Goal: Information Seeking & Learning: Learn about a topic

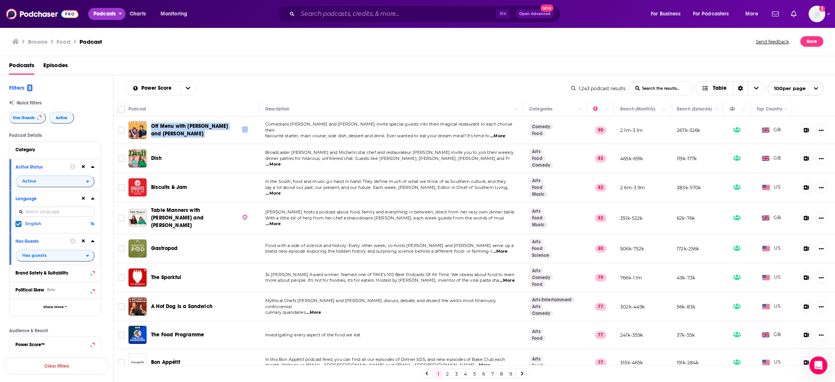
click at [104, 16] on span "Podcasts" at bounding box center [104, 14] width 22 height 11
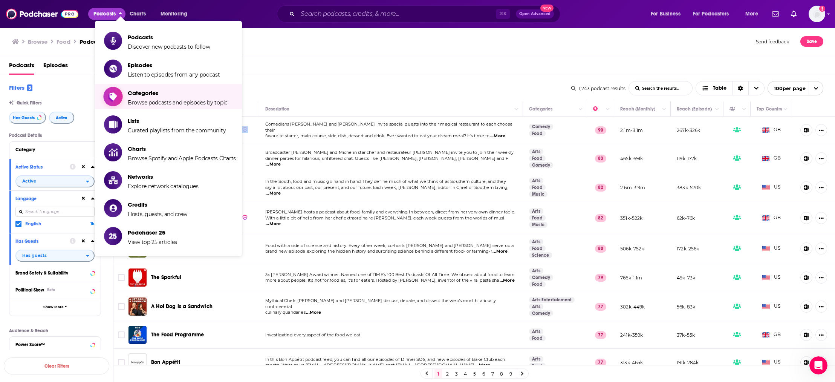
click at [141, 95] on span "Categories" at bounding box center [178, 92] width 100 height 7
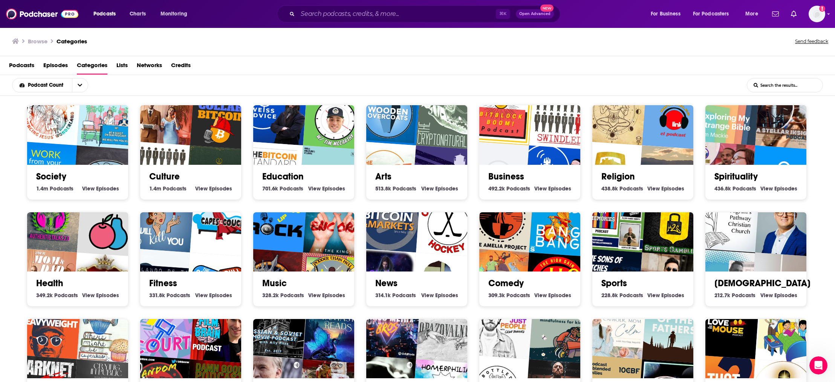
scroll to position [89, 0]
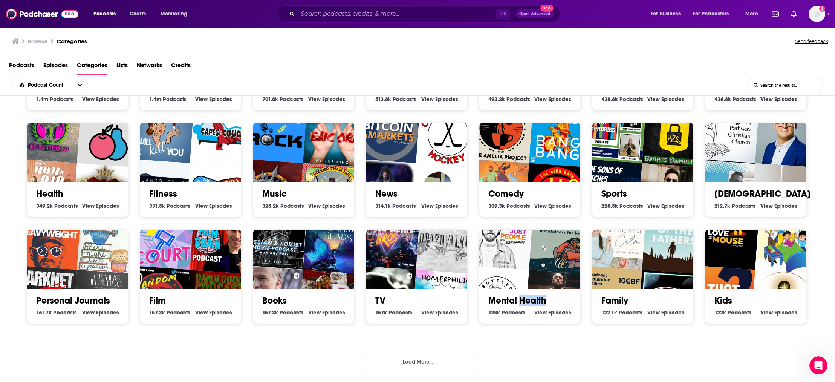
click at [54, 157] on img "Authentic Talks 2.0 with Shanta" at bounding box center [49, 130] width 65 height 65
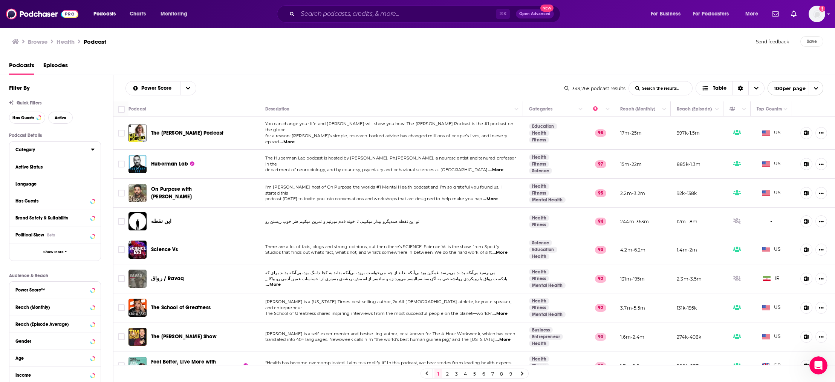
click at [49, 149] on div "Category" at bounding box center [50, 149] width 70 height 5
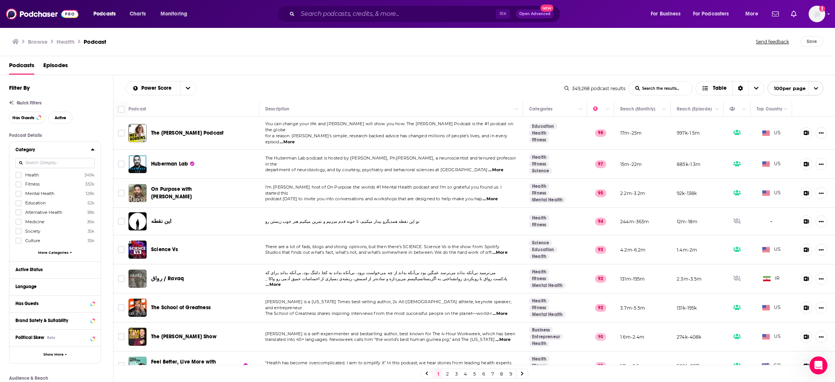
click at [92, 149] on icon at bounding box center [93, 149] width 4 height 6
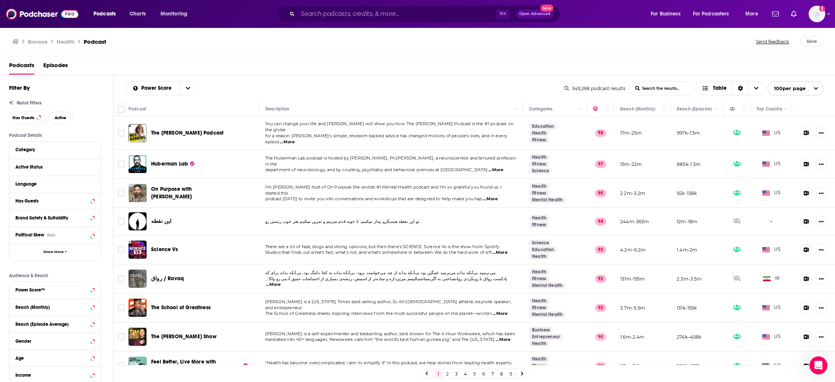
click at [78, 155] on div "Category" at bounding box center [54, 150] width 91 height 17
click at [53, 165] on div "Active Status" at bounding box center [45, 166] width 60 height 5
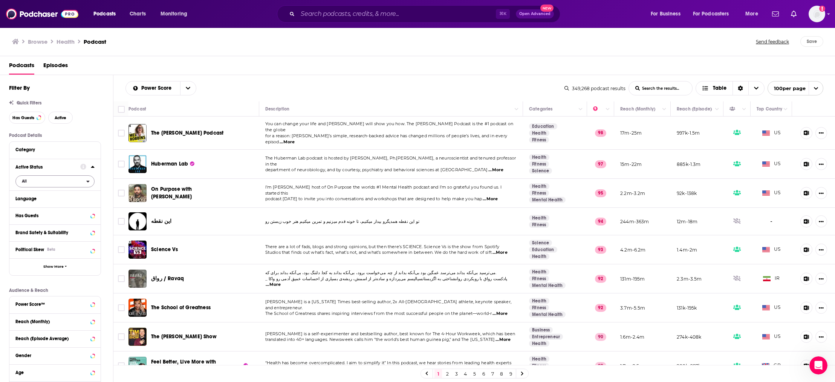
click at [30, 187] on button "All" at bounding box center [54, 181] width 79 height 12
click at [38, 203] on div "Active 42k" at bounding box center [57, 206] width 84 height 12
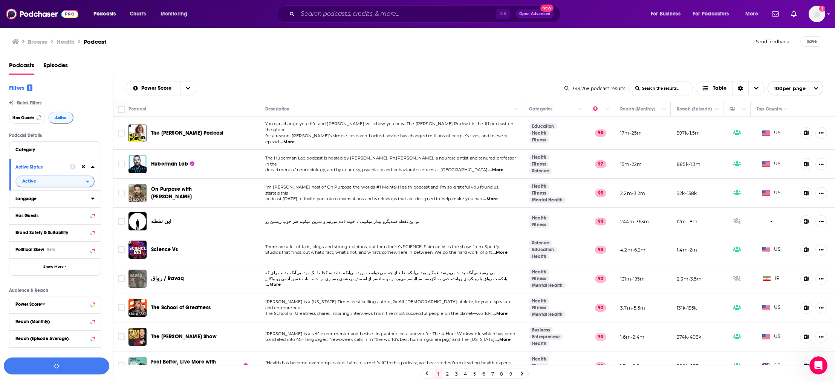
click at [53, 198] on div "Language" at bounding box center [50, 198] width 70 height 5
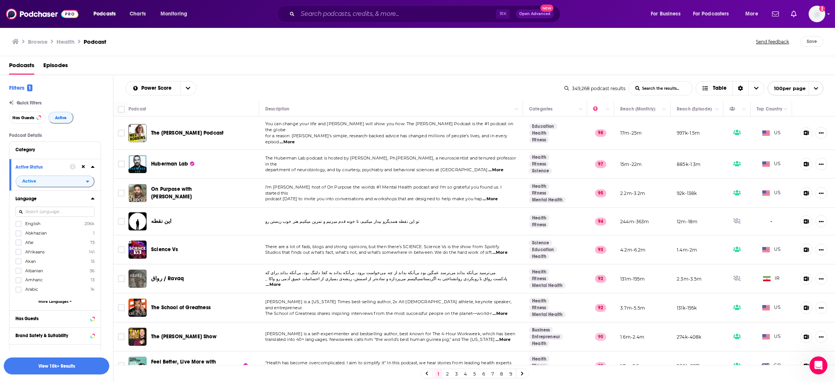
click at [32, 226] on span "English" at bounding box center [32, 223] width 15 height 5
click at [18, 226] on input "multiSelectOption-en-0" at bounding box center [18, 226] width 0 height 0
click at [92, 318] on icon at bounding box center [92, 318] width 3 height 2
click at [51, 337] on span "All" at bounding box center [51, 333] width 70 height 10
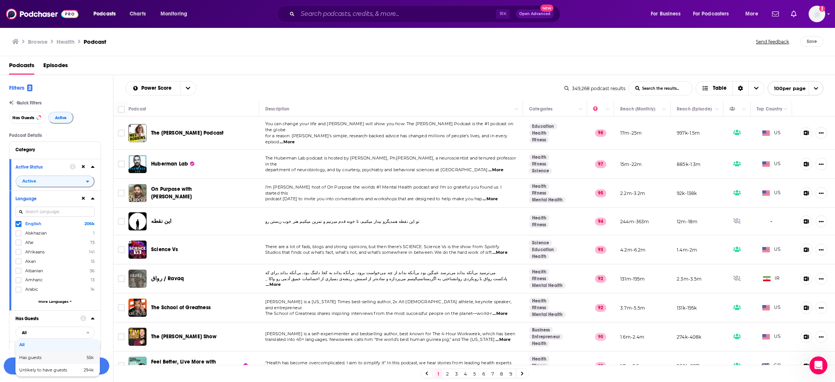
click at [56, 359] on span "Has guests" at bounding box center [41, 357] width 44 height 4
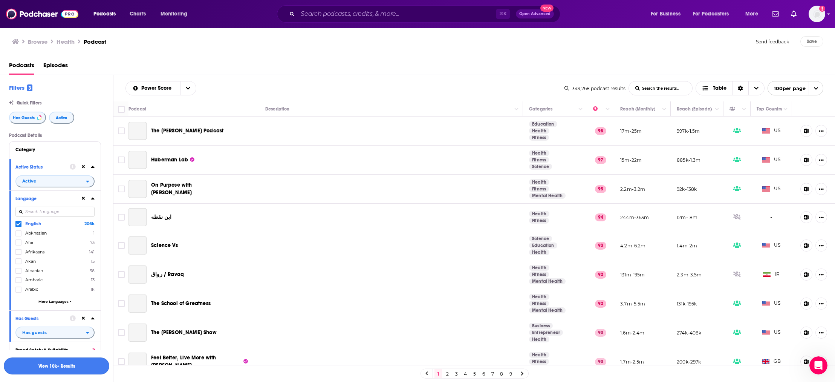
click at [62, 367] on button "View 10k+ Results" at bounding box center [57, 365] width 106 height 17
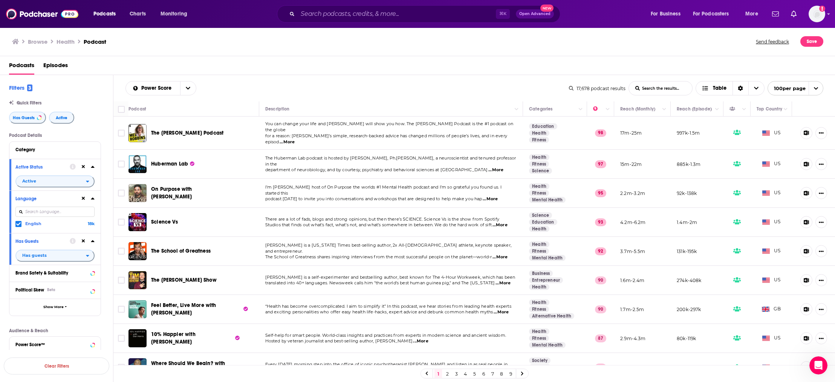
click at [821, 130] on icon "Show More Button" at bounding box center [821, 132] width 5 height 5
drag, startPoint x: 492, startPoint y: 48, endPoint x: 450, endPoint y: 47, distance: 41.5
click at [492, 48] on div "Browse Health Podcast Send feedback Save" at bounding box center [418, 41] width 836 height 29
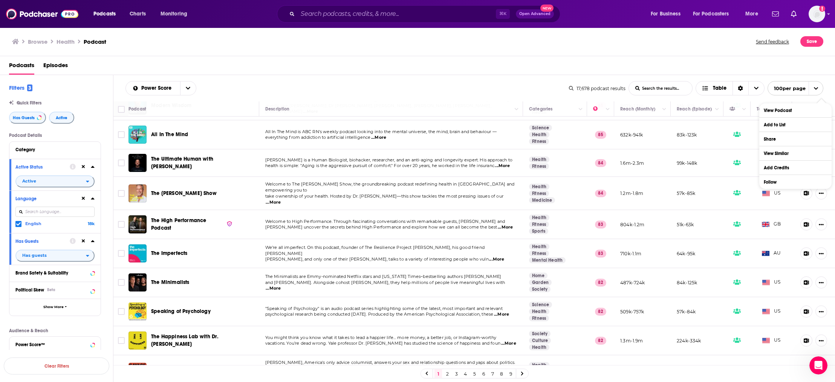
scroll to position [451, 0]
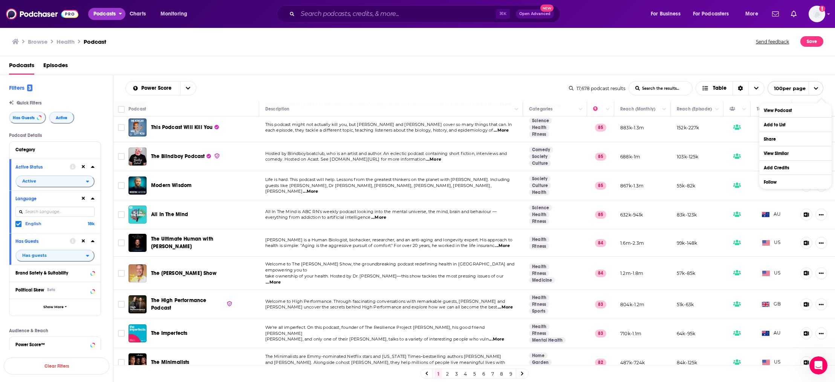
click at [107, 9] on span "Podcasts" at bounding box center [104, 14] width 22 height 11
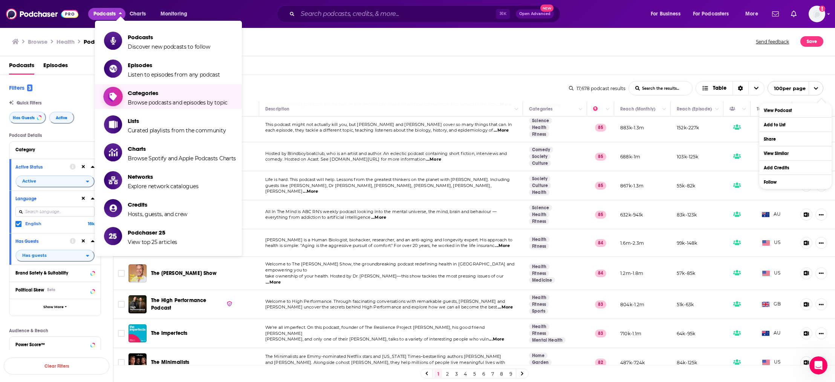
click at [133, 95] on span "Categories" at bounding box center [178, 92] width 100 height 7
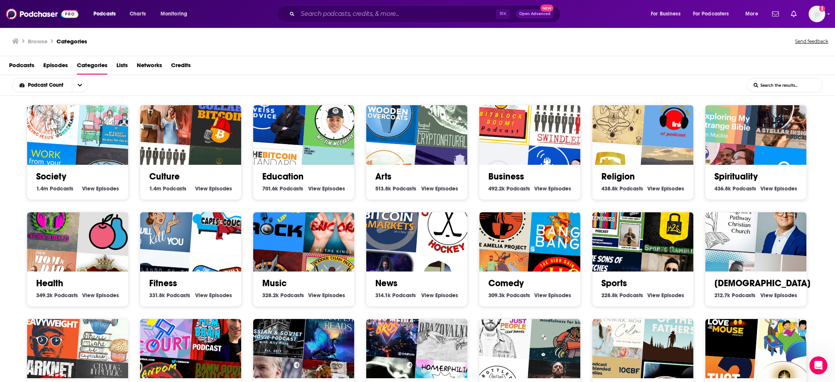
scroll to position [2, 0]
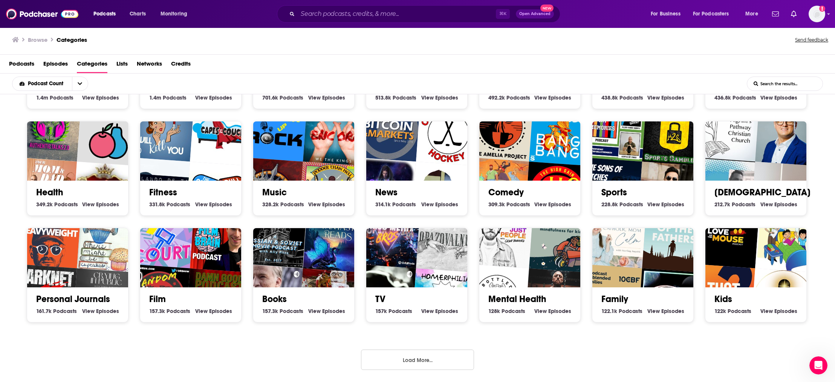
click at [467, 367] on button "Load More..." at bounding box center [417, 359] width 113 height 20
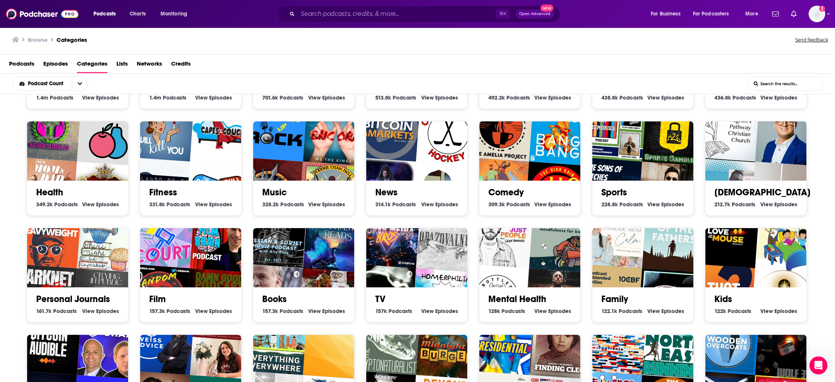
scroll to position [410, 0]
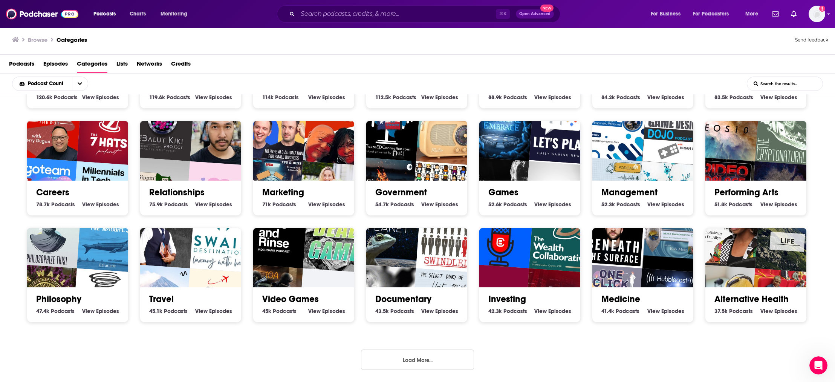
click at [432, 353] on button "Load More..." at bounding box center [417, 359] width 113 height 20
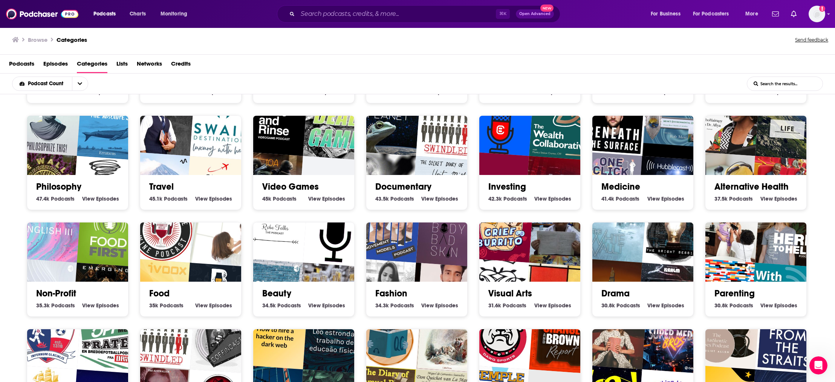
scroll to position [730, 0]
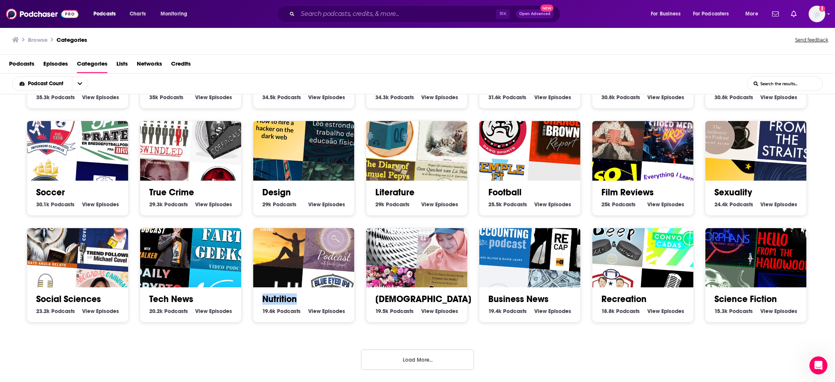
click at [339, 276] on img "Beers with Chad" at bounding box center [331, 300] width 65 height 65
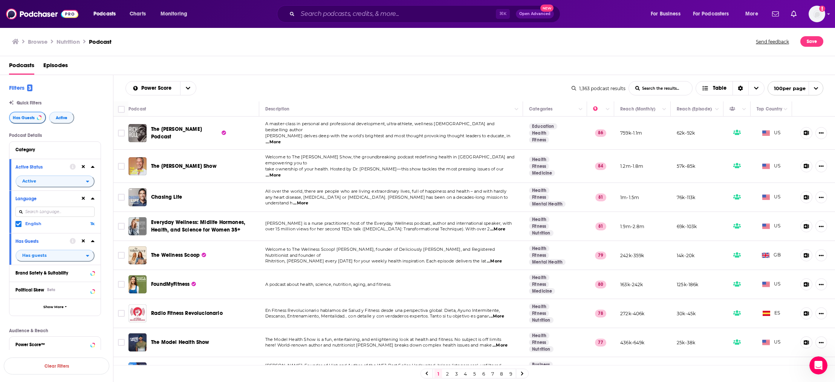
click at [29, 120] on span "Has Guests" at bounding box center [24, 118] width 22 height 4
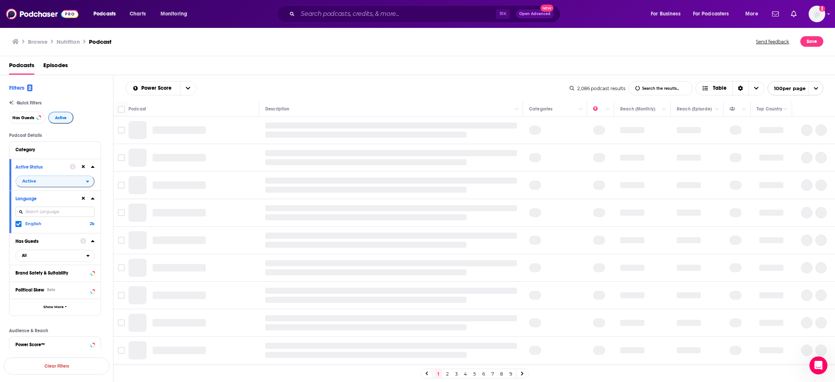
click at [62, 120] on button "Active" at bounding box center [60, 118] width 25 height 12
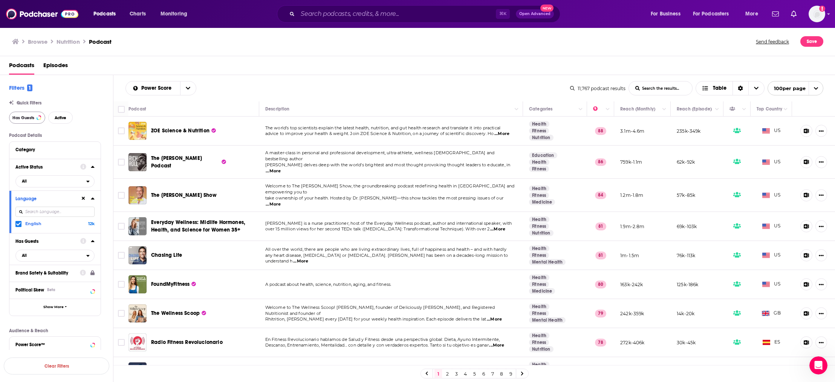
click at [28, 119] on span "Has Guests" at bounding box center [23, 118] width 22 height 4
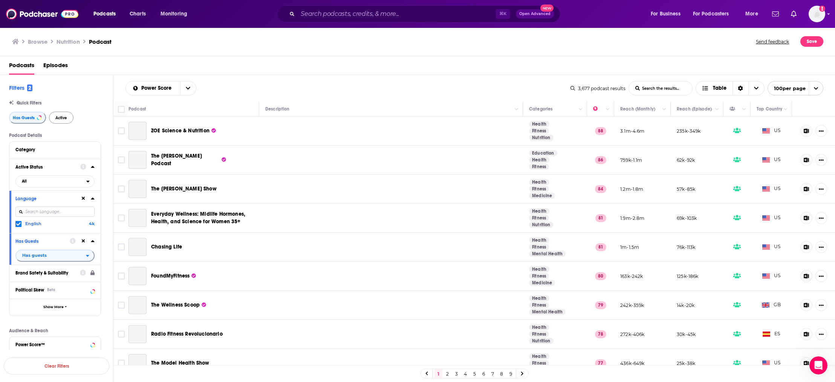
click at [61, 119] on span "Active" at bounding box center [61, 118] width 12 height 4
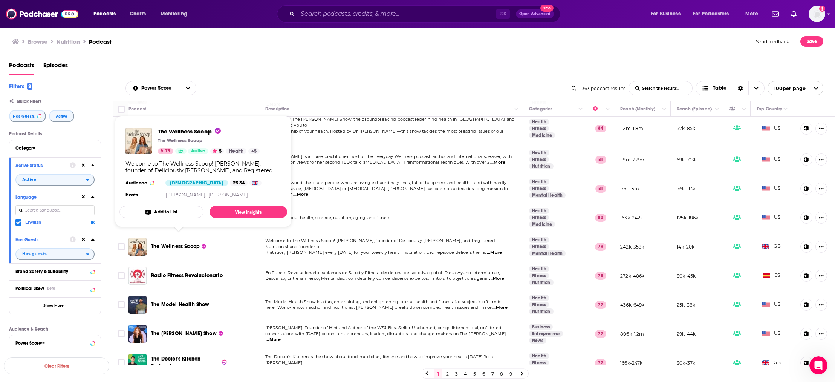
scroll to position [90, 0]
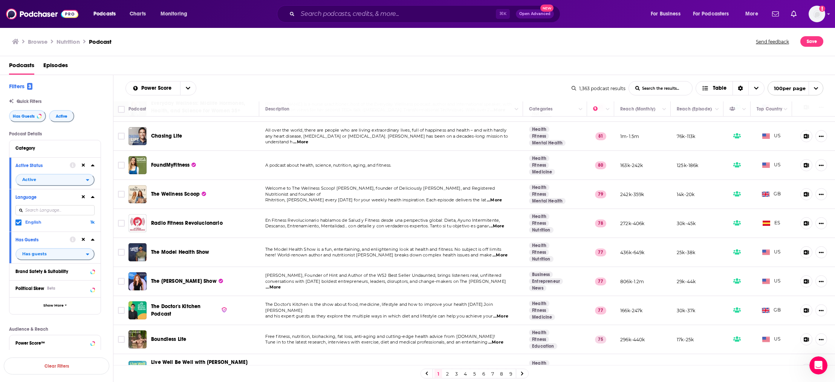
click at [354, 52] on div "Browse Nutrition Podcast Send feedback Save" at bounding box center [418, 41] width 836 height 29
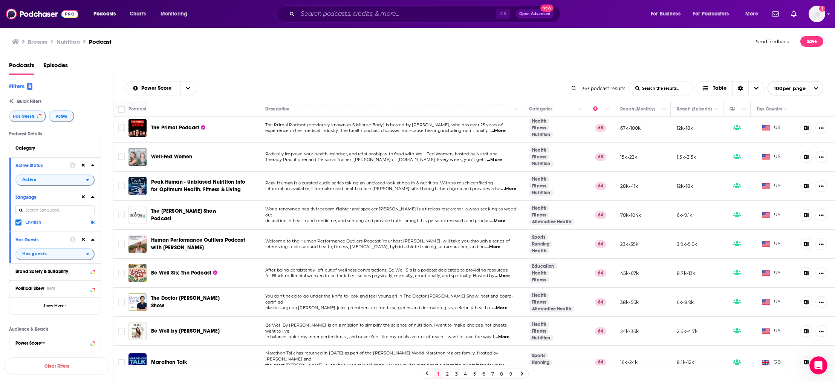
scroll to position [1500, 0]
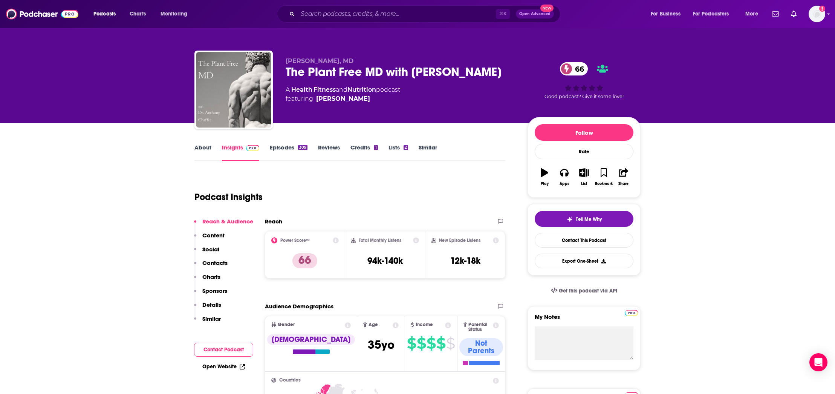
click at [204, 150] on link "About" at bounding box center [203, 152] width 17 height 17
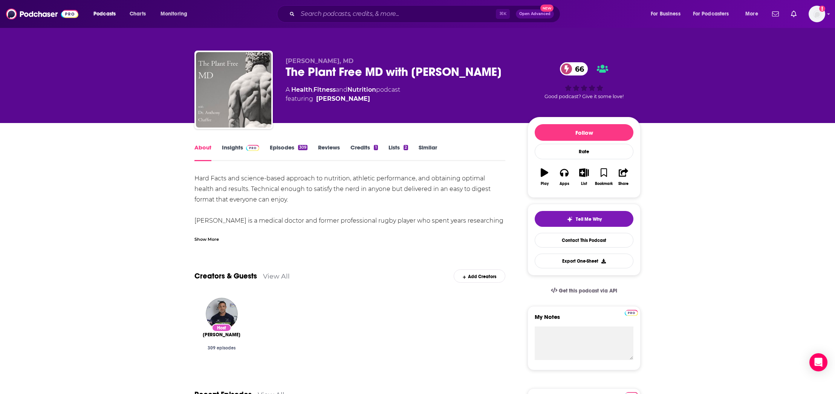
click at [205, 239] on div "Show More" at bounding box center [207, 238] width 25 height 7
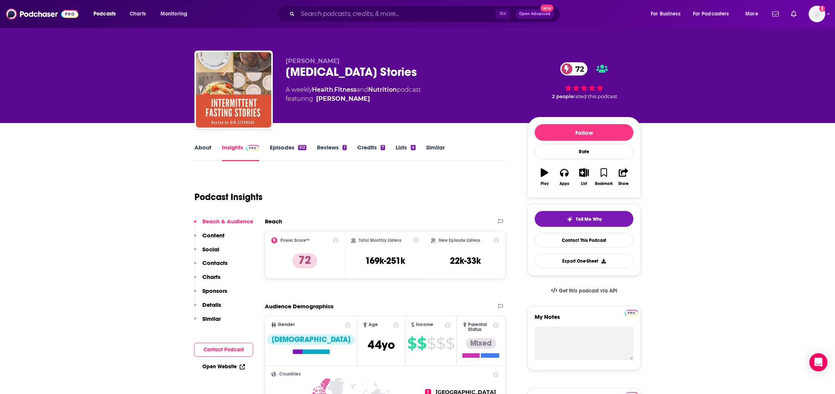
click at [211, 261] on p "Contacts" at bounding box center [214, 262] width 25 height 7
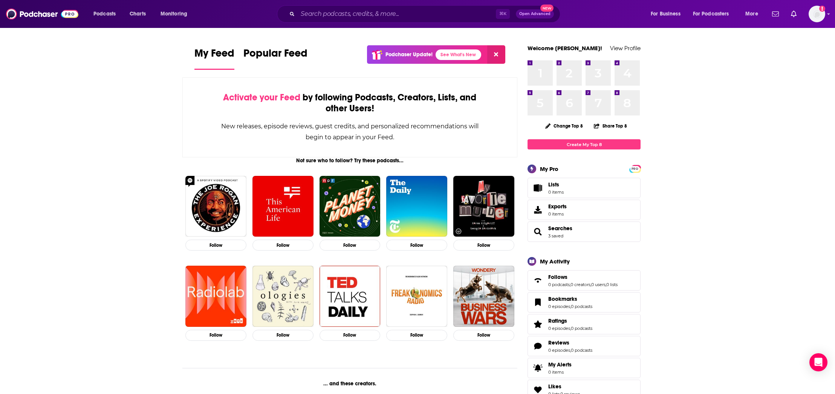
click at [275, 99] on span "Activate your Feed" at bounding box center [261, 97] width 77 height 11
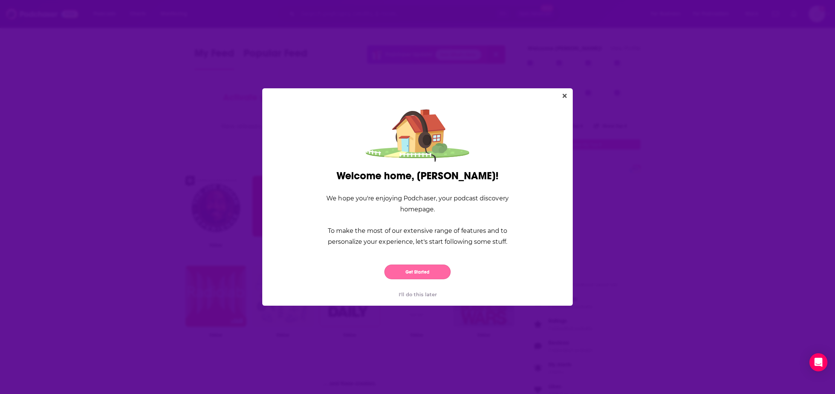
click at [421, 271] on button "Get Started" at bounding box center [418, 271] width 66 height 15
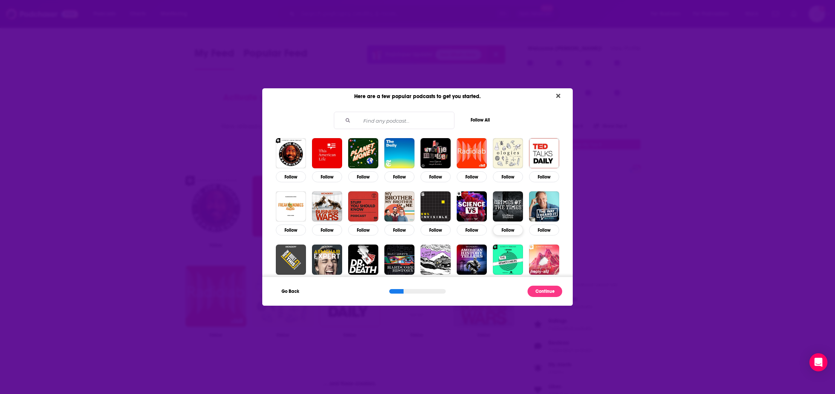
scroll to position [124, 0]
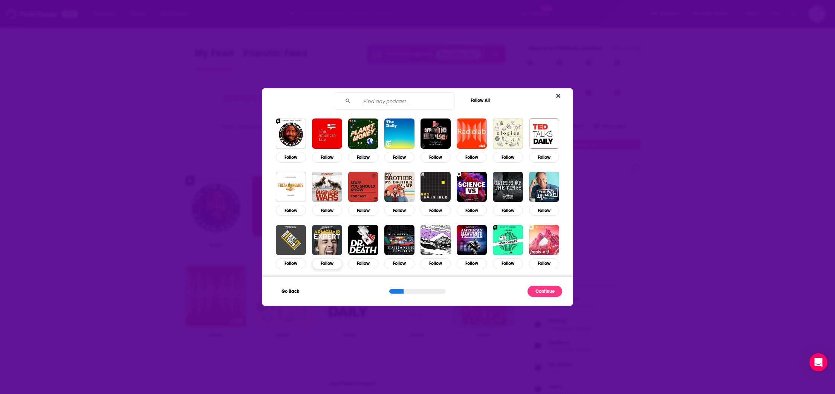
click at [331, 264] on button "Follow" at bounding box center [327, 263] width 30 height 11
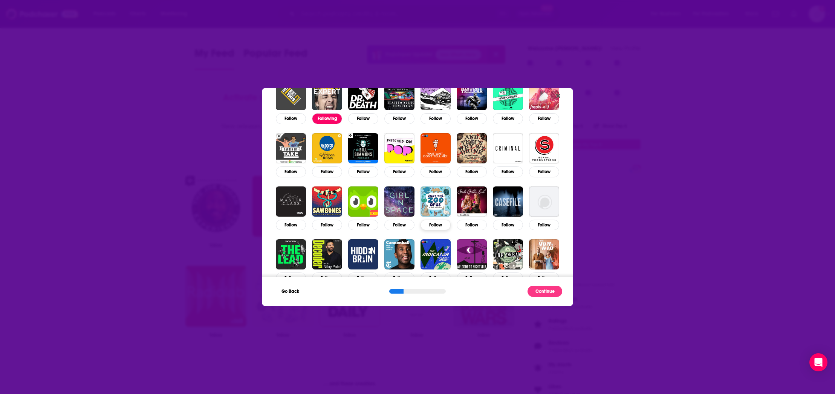
scroll to position [317, 0]
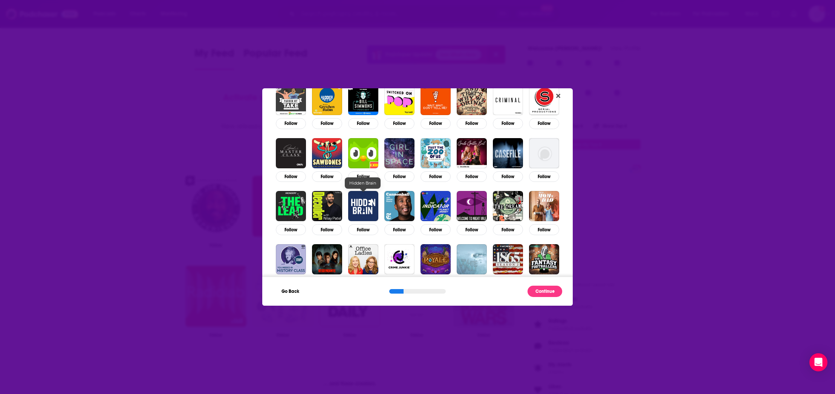
click at [364, 203] on img "Hidden Brain" at bounding box center [363, 206] width 30 height 30
click at [369, 230] on button "Follow" at bounding box center [363, 229] width 30 height 11
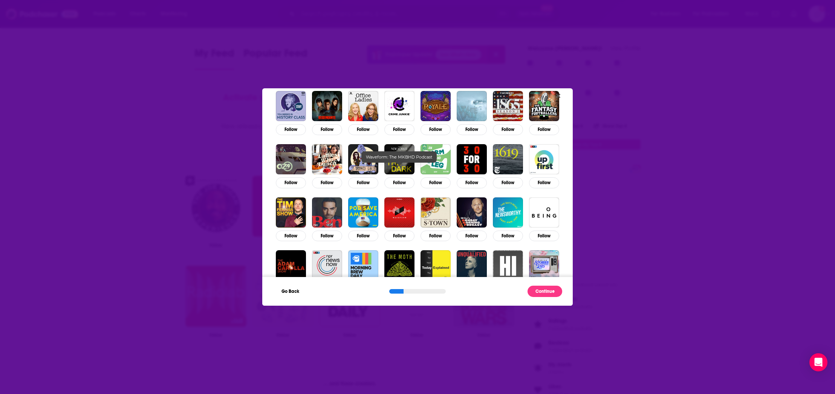
scroll to position [503, 0]
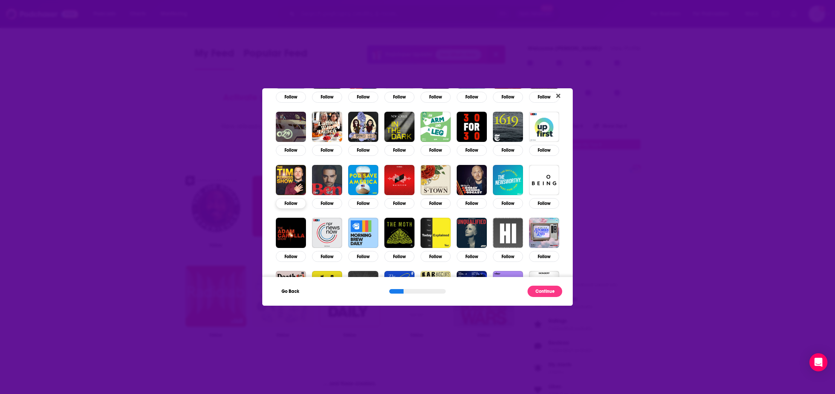
click at [291, 206] on button "Follow" at bounding box center [291, 203] width 30 height 11
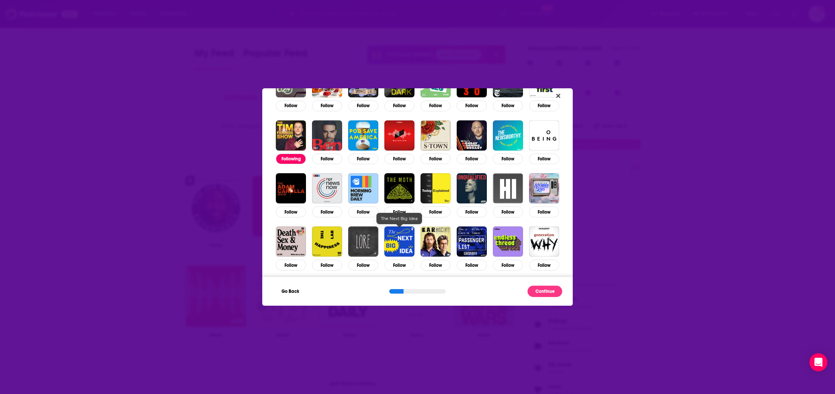
scroll to position [559, 0]
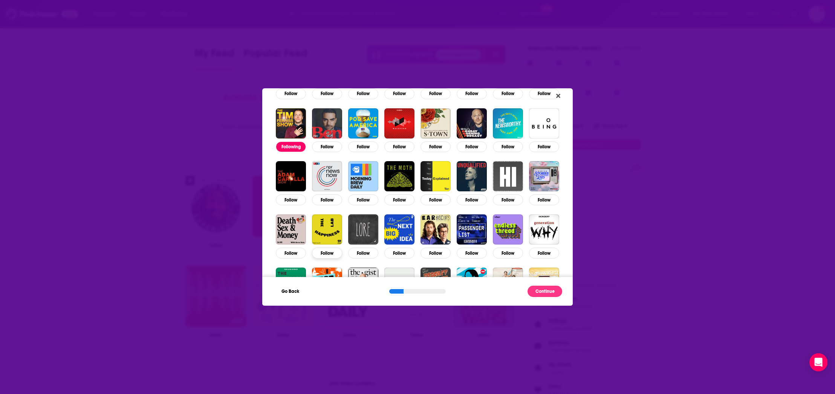
click at [324, 252] on button "Follow" at bounding box center [327, 252] width 30 height 11
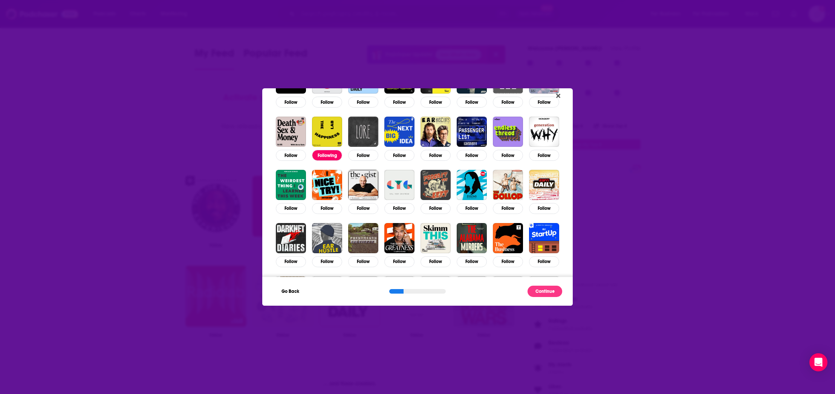
scroll to position [671, 0]
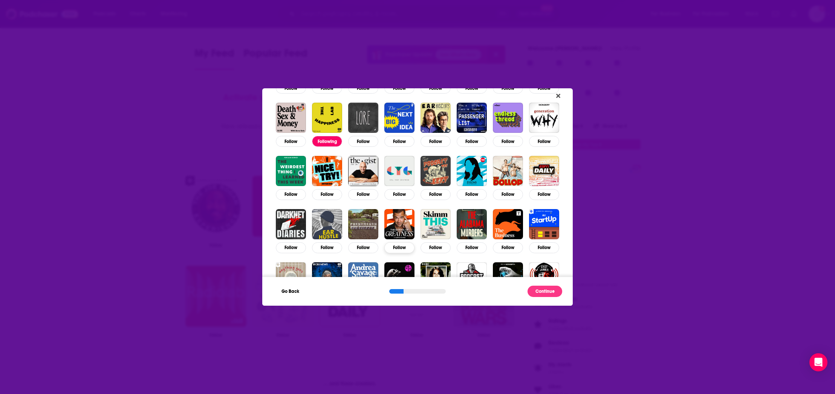
click at [400, 248] on button "Follow" at bounding box center [400, 247] width 30 height 11
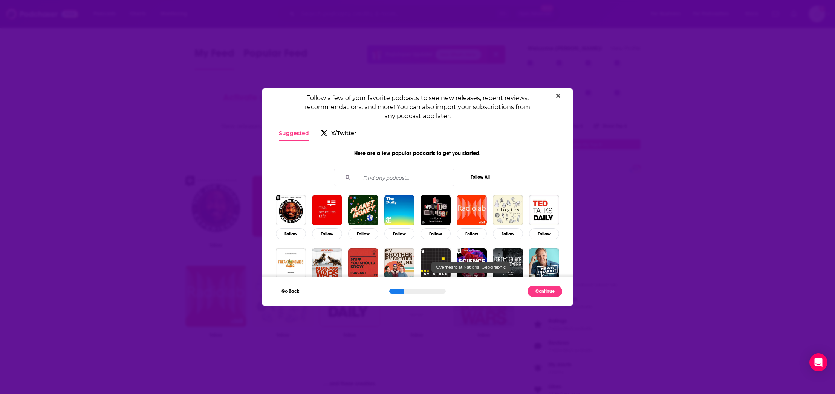
scroll to position [0, 0]
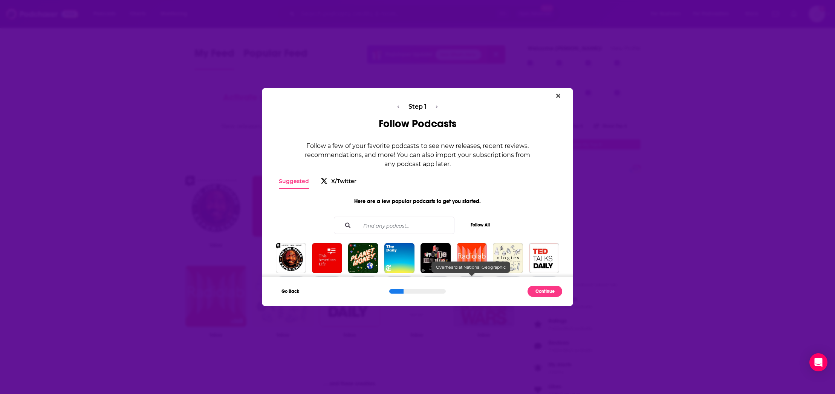
click at [392, 222] on input "Find any podcast..." at bounding box center [403, 225] width 92 height 17
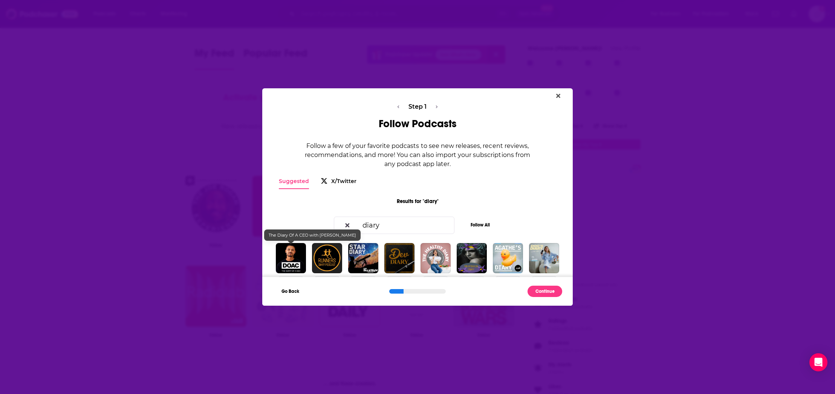
type input "diary"
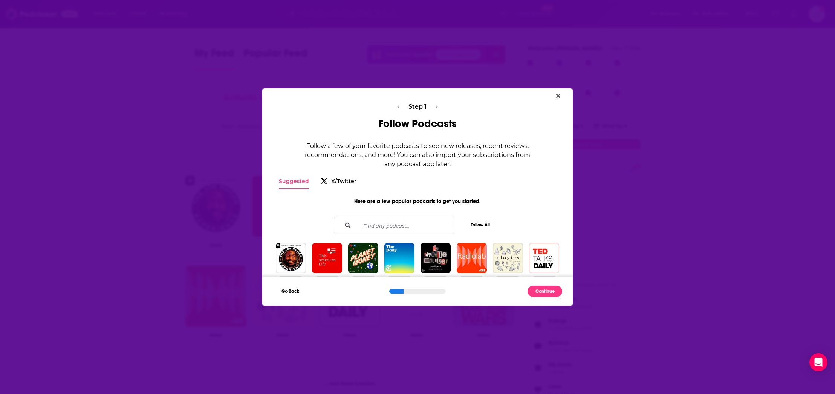
drag, startPoint x: 562, startPoint y: 97, endPoint x: 539, endPoint y: 108, distance: 26.3
click at [562, 97] on button "Close" at bounding box center [558, 95] width 10 height 9
